Goal: Transaction & Acquisition: Purchase product/service

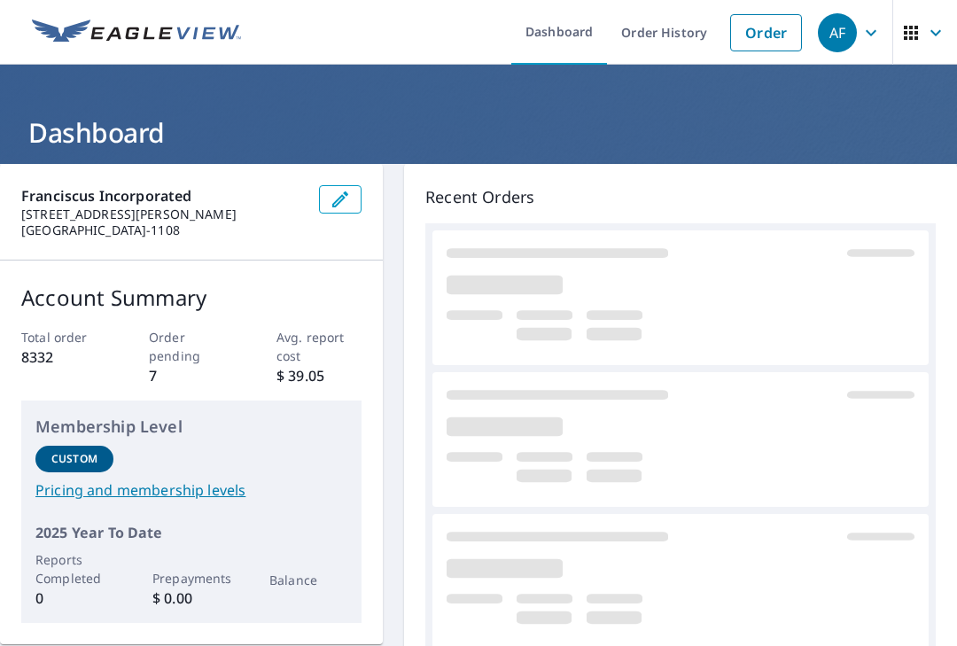
click at [779, 27] on link "Order" at bounding box center [766, 32] width 72 height 37
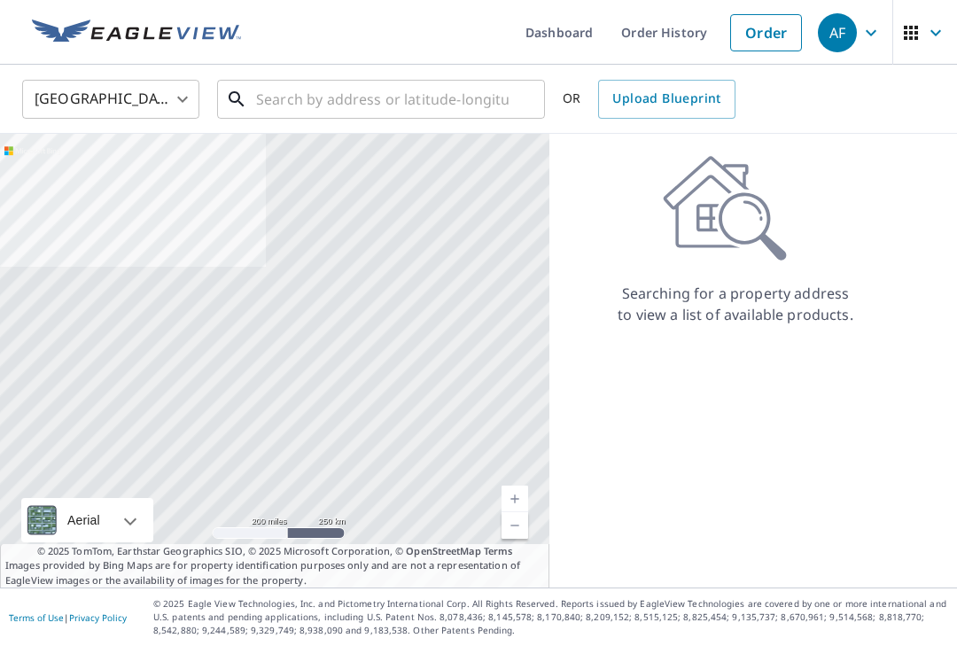
click at [378, 97] on input "text" at bounding box center [382, 99] width 253 height 50
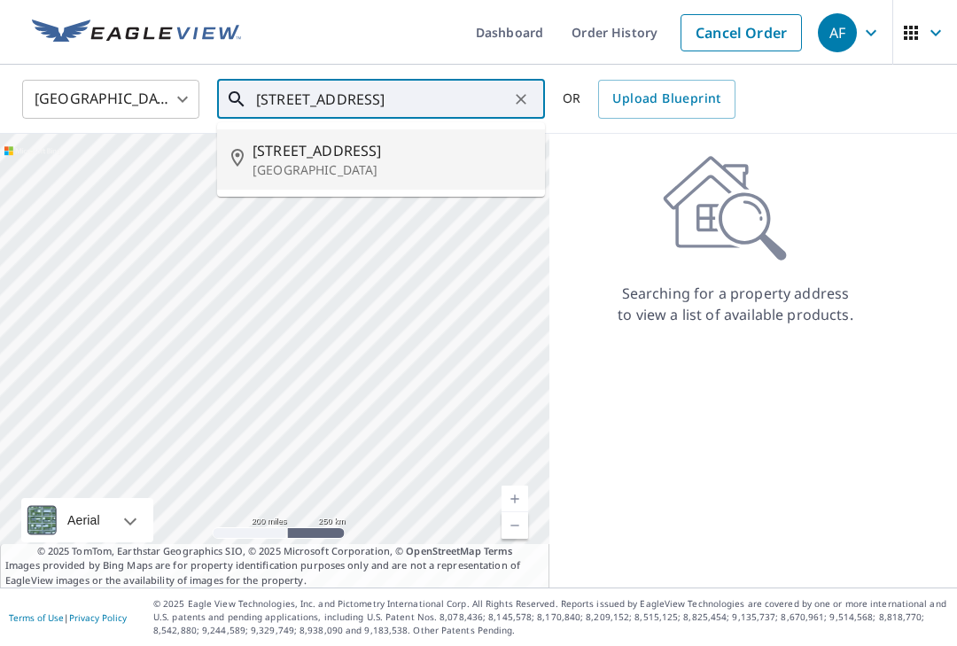
click at [367, 153] on span "[STREET_ADDRESS]" at bounding box center [392, 150] width 278 height 21
type input "[STREET_ADDRESS]"
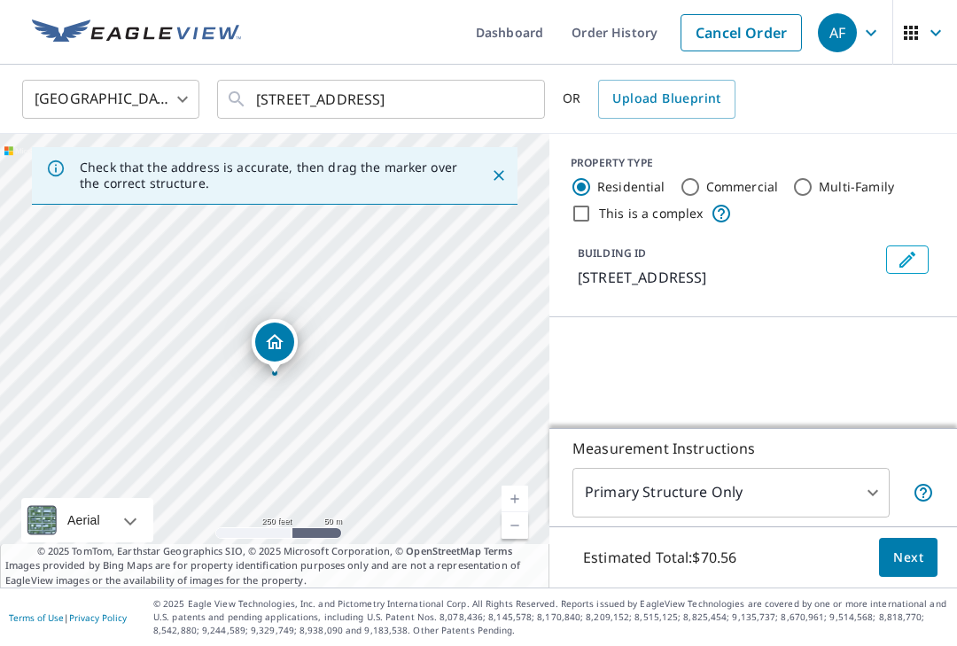
click at [509, 512] on link "Current Level 17, Zoom In" at bounding box center [514, 499] width 27 height 27
click at [517, 512] on link "Current Level 18, Zoom In" at bounding box center [514, 499] width 27 height 27
click at [512, 512] on link "Current Level 19, Zoom In" at bounding box center [514, 499] width 27 height 27
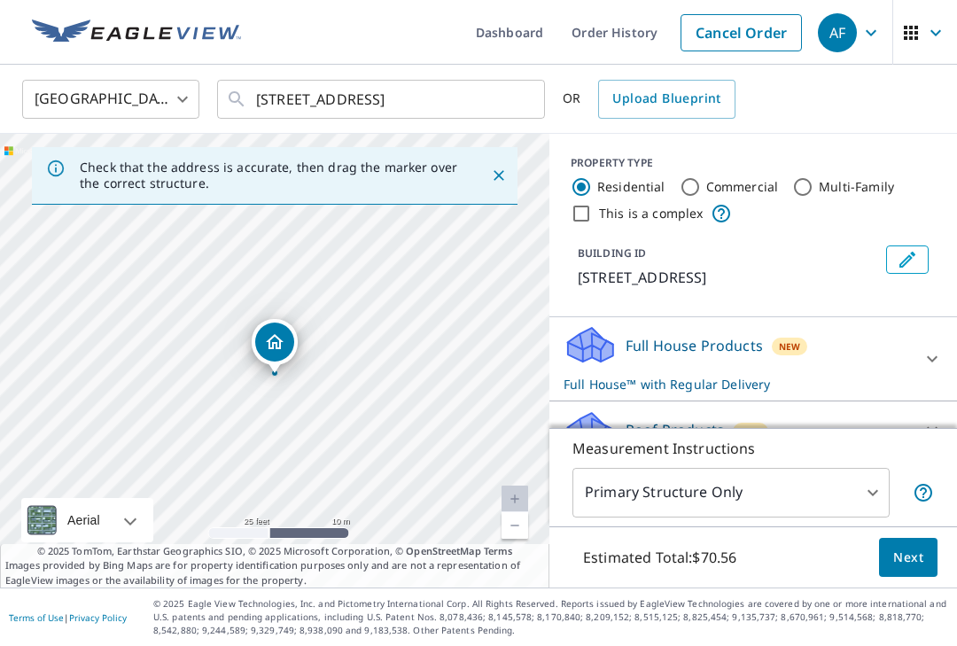
click at [512, 512] on link "Current Level 20, Zoom In Disabled" at bounding box center [514, 499] width 27 height 27
click at [645, 432] on p "Roof Products" at bounding box center [674, 429] width 98 height 21
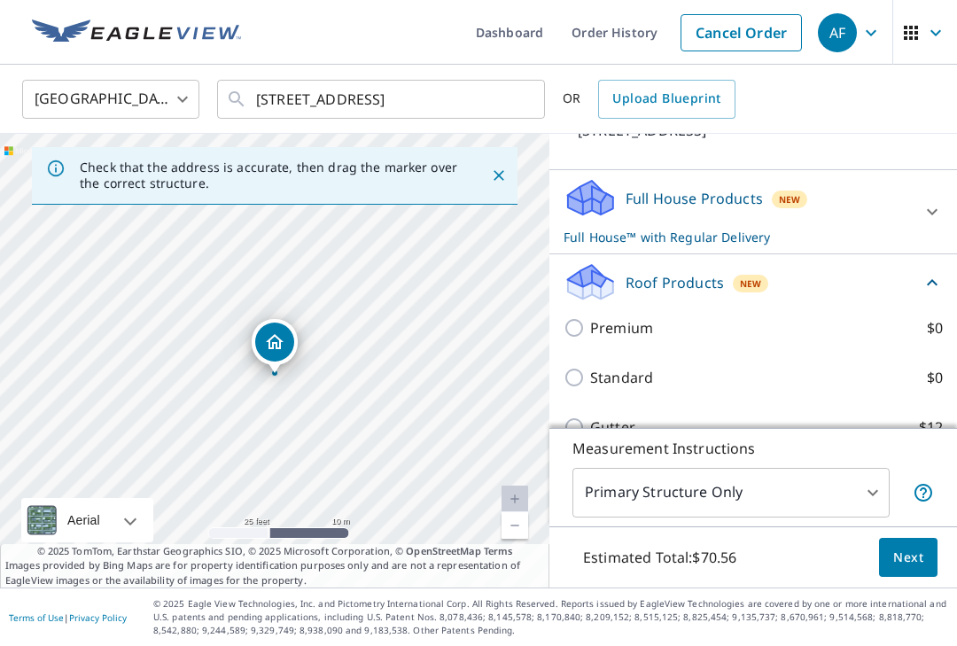
scroll to position [164, 0]
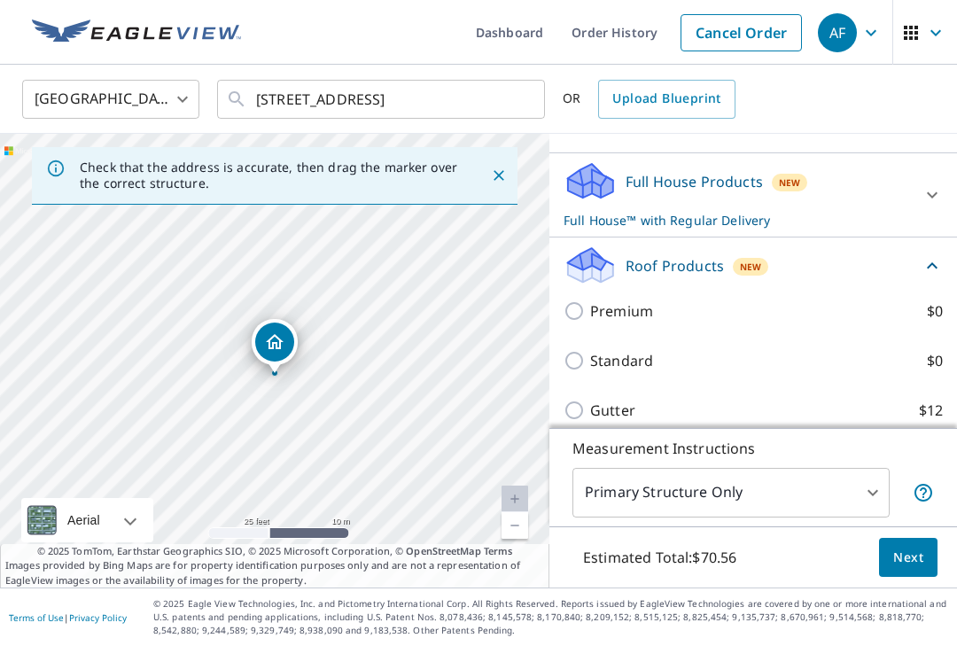
click at [579, 313] on input "Premium $0" at bounding box center [576, 310] width 27 height 21
checkbox input "true"
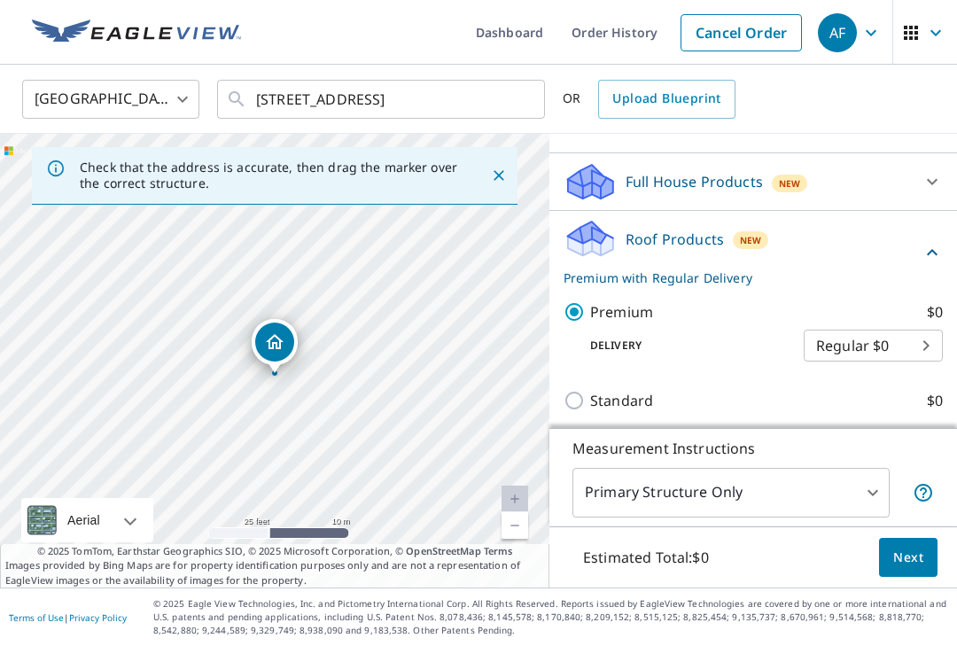
checkbox input "false"
click at [915, 569] on span "Next" at bounding box center [908, 558] width 30 height 22
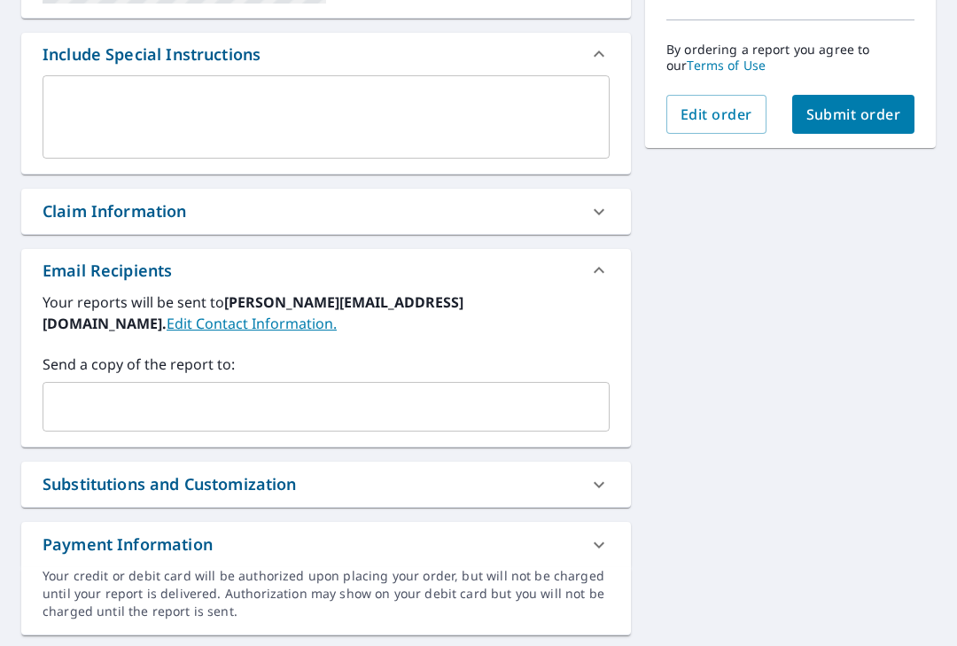
scroll to position [433, 0]
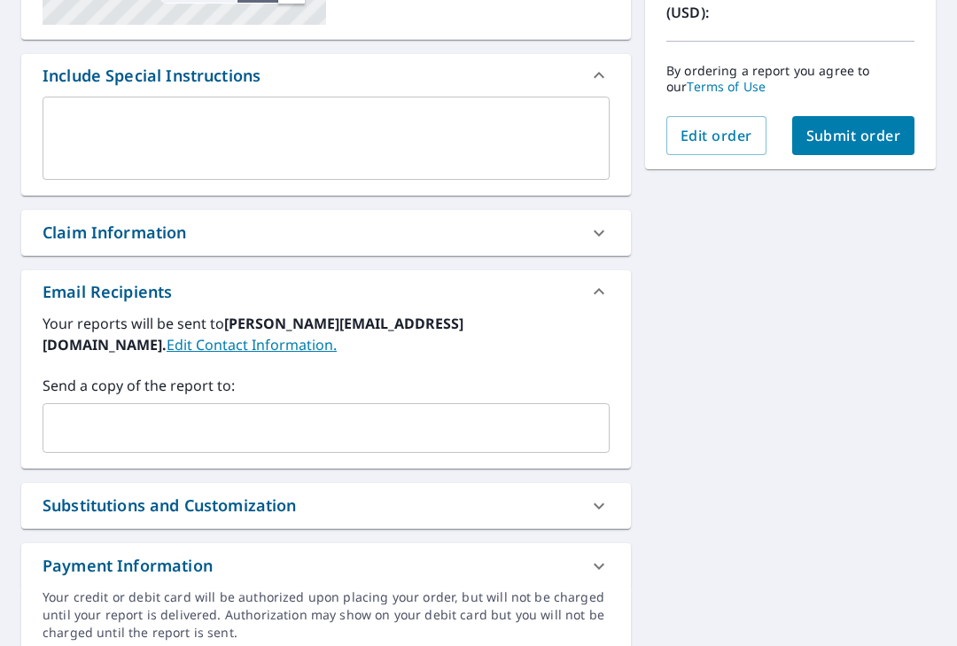
click at [134, 411] on input "text" at bounding box center [313, 428] width 524 height 34
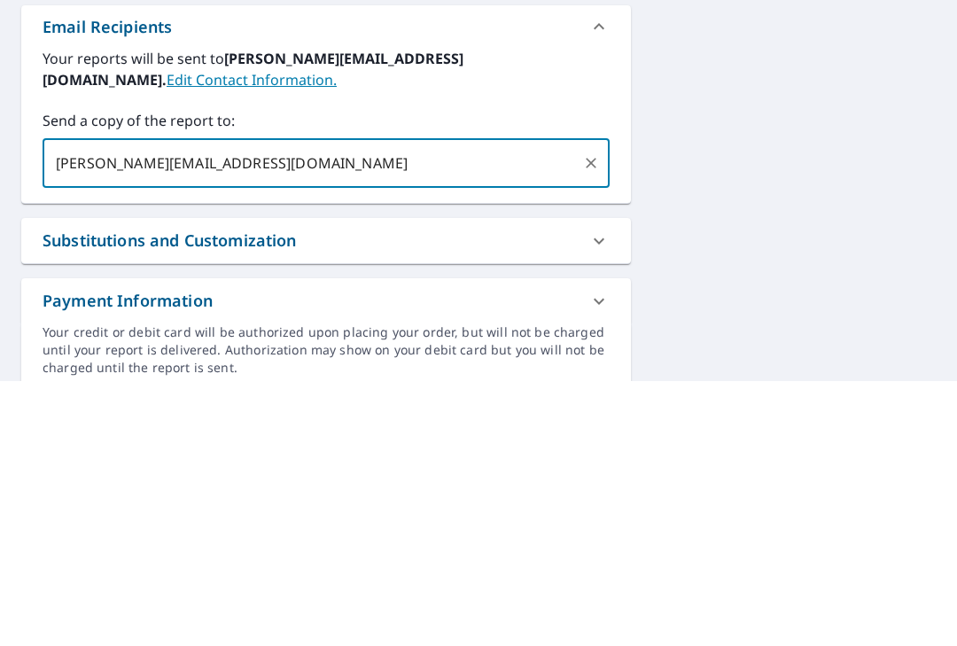
scroll to position [32, 0]
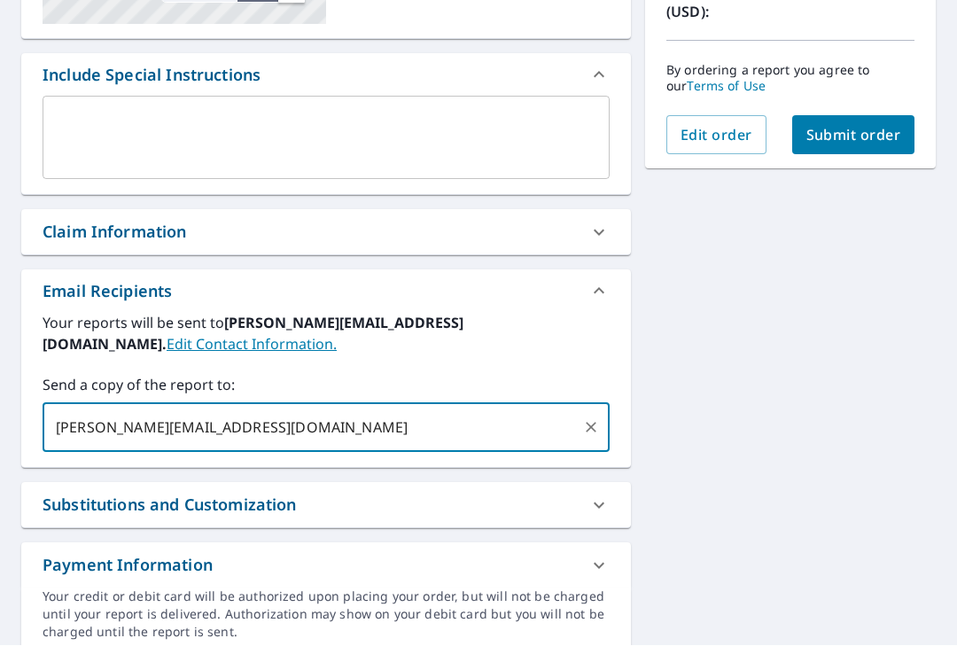
type input "[PERSON_NAME][EMAIL_ADDRESS][DOMAIN_NAME]"
click at [876, 126] on span "Submit order" at bounding box center [853, 135] width 95 height 19
checkbox input "true"
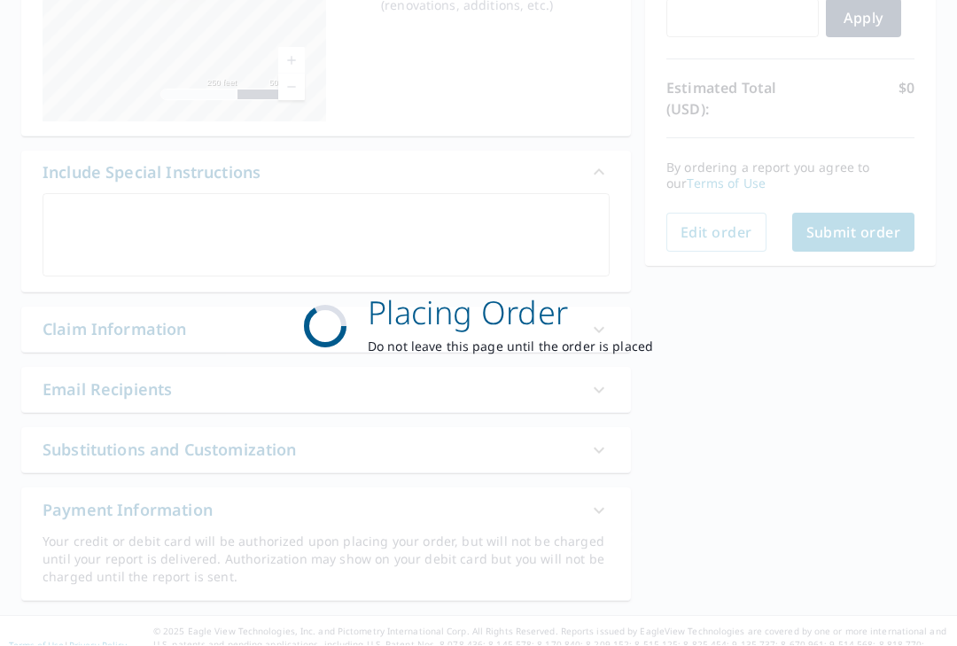
scroll to position [332, 0]
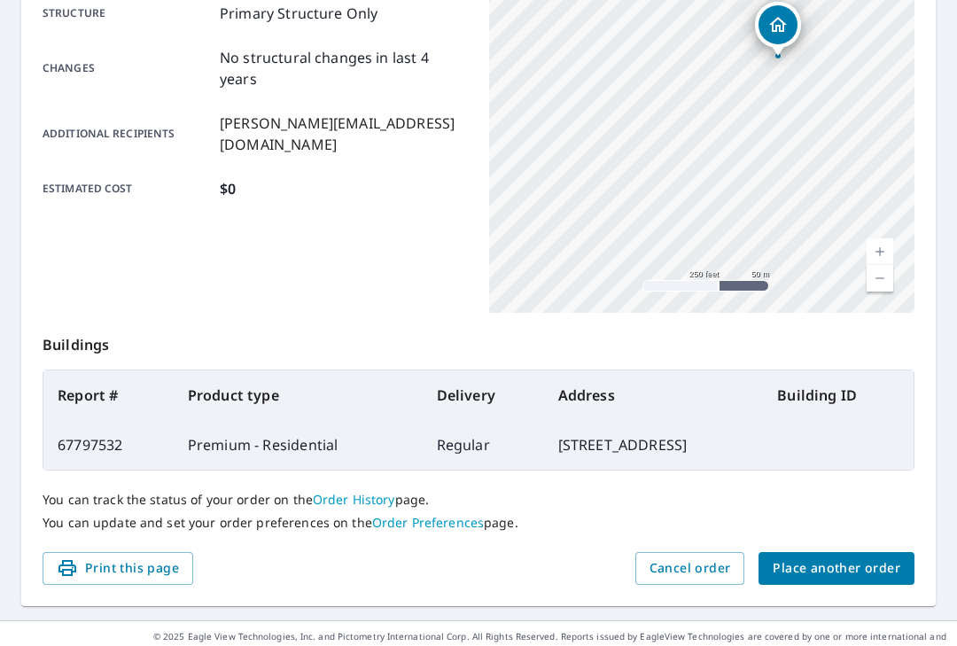
scroll to position [377, 0]
